Goal: Navigation & Orientation: Understand site structure

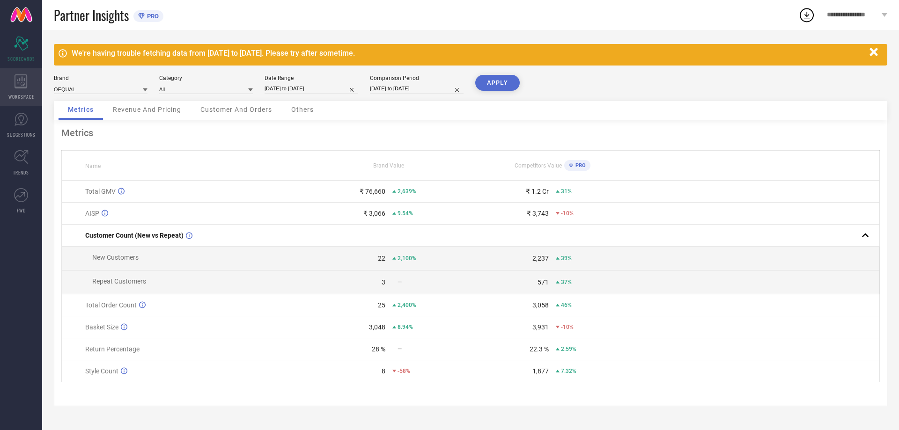
click at [7, 79] on div "WORKSPACE" at bounding box center [21, 86] width 42 height 37
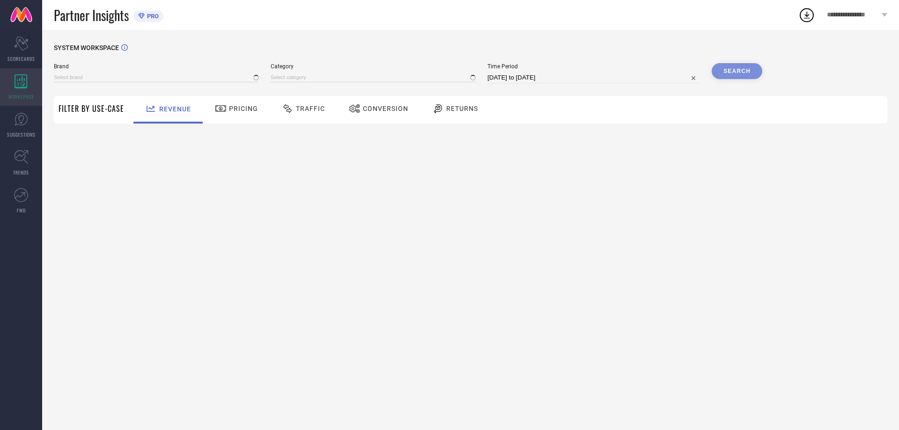
type input "OEQUAL"
type input "All"
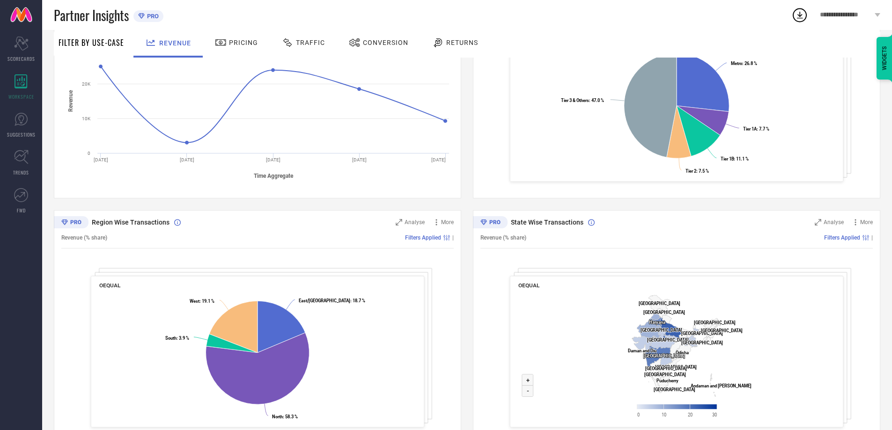
scroll to position [225, 0]
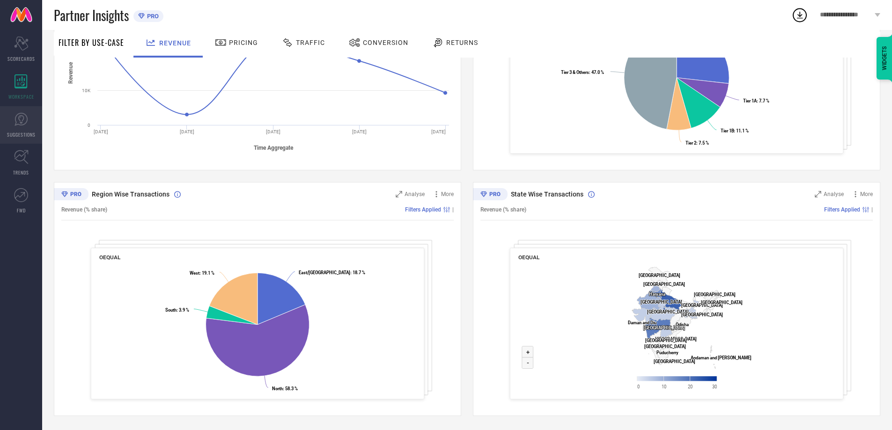
click at [3, 110] on link "SUGGESTIONS" at bounding box center [21, 124] width 42 height 37
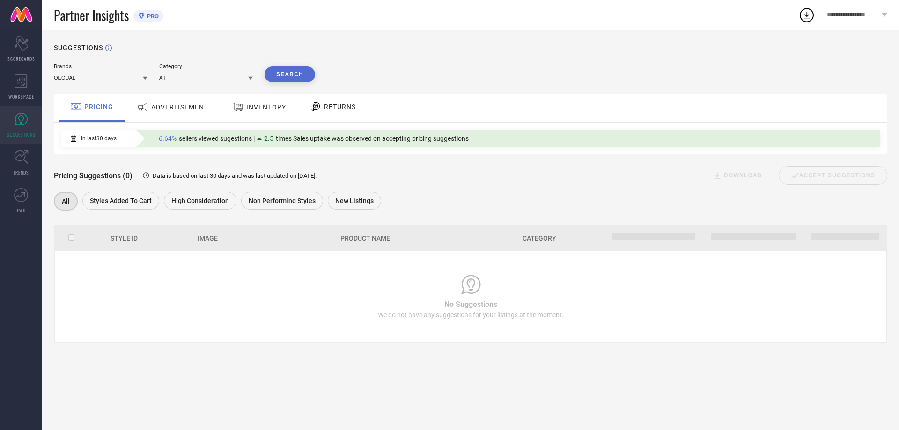
click at [248, 96] on div "INVENTORY" at bounding box center [258, 108] width 77 height 28
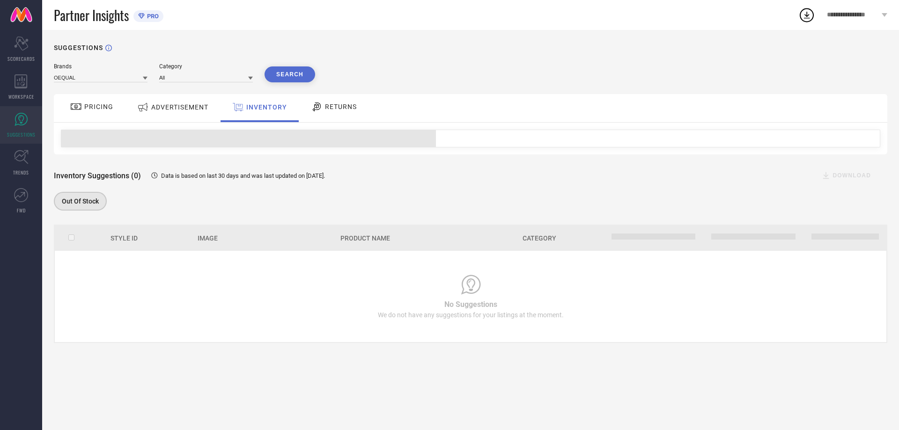
click at [197, 94] on div "Brands OEQUAL Category All Search PRICING ADVERTISEMENT INVENTORY RETURNS Inven…" at bounding box center [470, 203] width 833 height 280
click at [162, 100] on div "ADVERTISEMENT" at bounding box center [173, 107] width 76 height 17
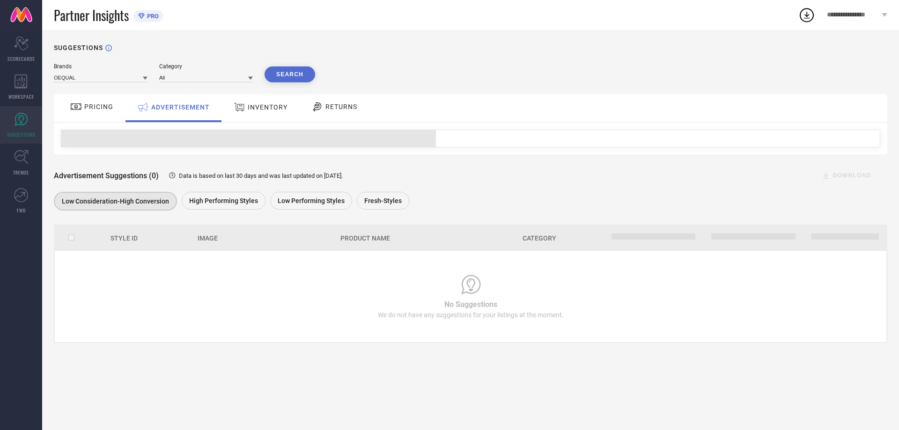
click at [66, 102] on div "PRICING" at bounding box center [91, 108] width 66 height 28
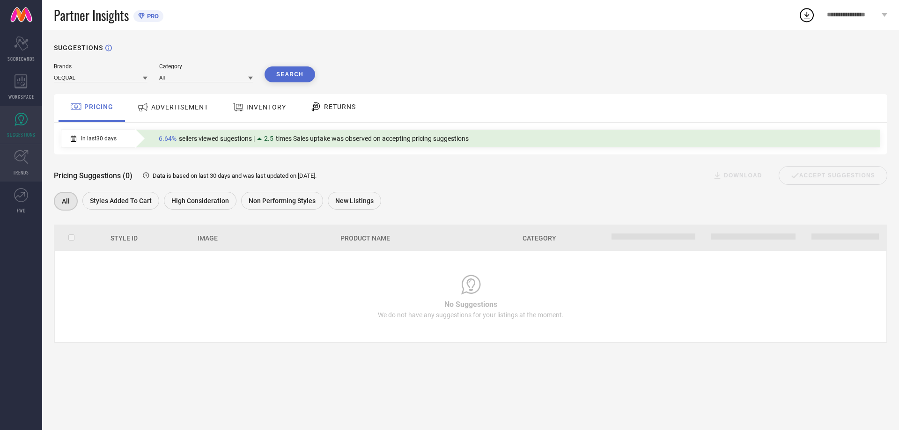
click at [18, 168] on link "TRENDS" at bounding box center [21, 162] width 42 height 37
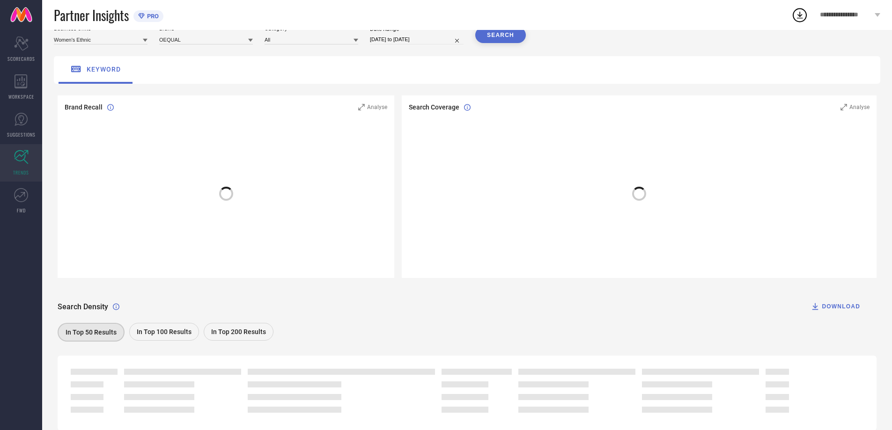
scroll to position [73, 0]
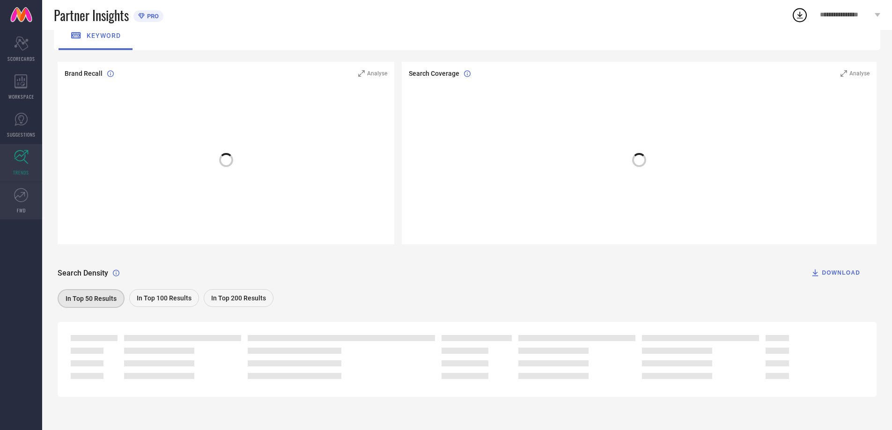
click at [19, 193] on icon at bounding box center [21, 195] width 14 height 14
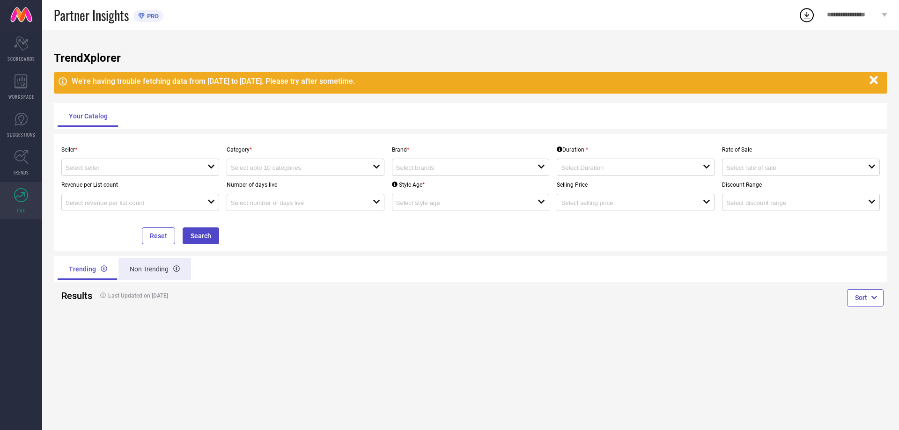
click at [159, 273] on div "Non Trending" at bounding box center [154, 269] width 73 height 22
click at [13, 34] on div "Scorecard SCORECARDS" at bounding box center [21, 48] width 42 height 37
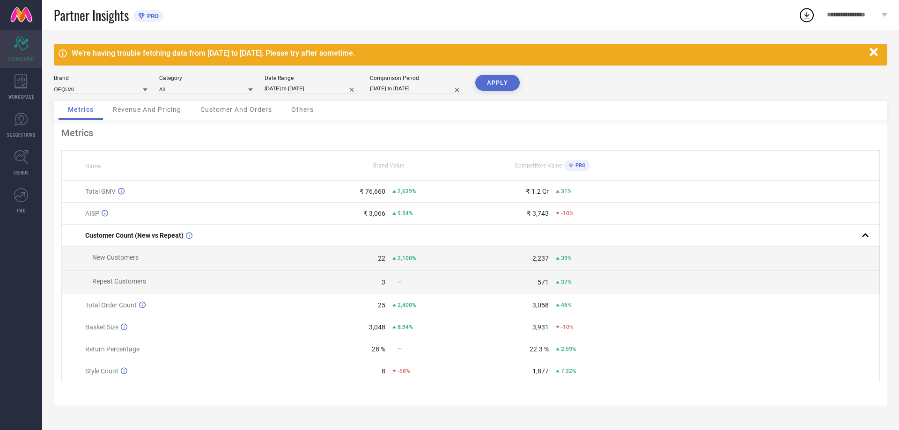
click at [18, 30] on div "Scorecard SCORECARDS" at bounding box center [21, 48] width 42 height 37
click at [20, 15] on link at bounding box center [21, 15] width 42 height 30
